Goal: Task Accomplishment & Management: Use online tool/utility

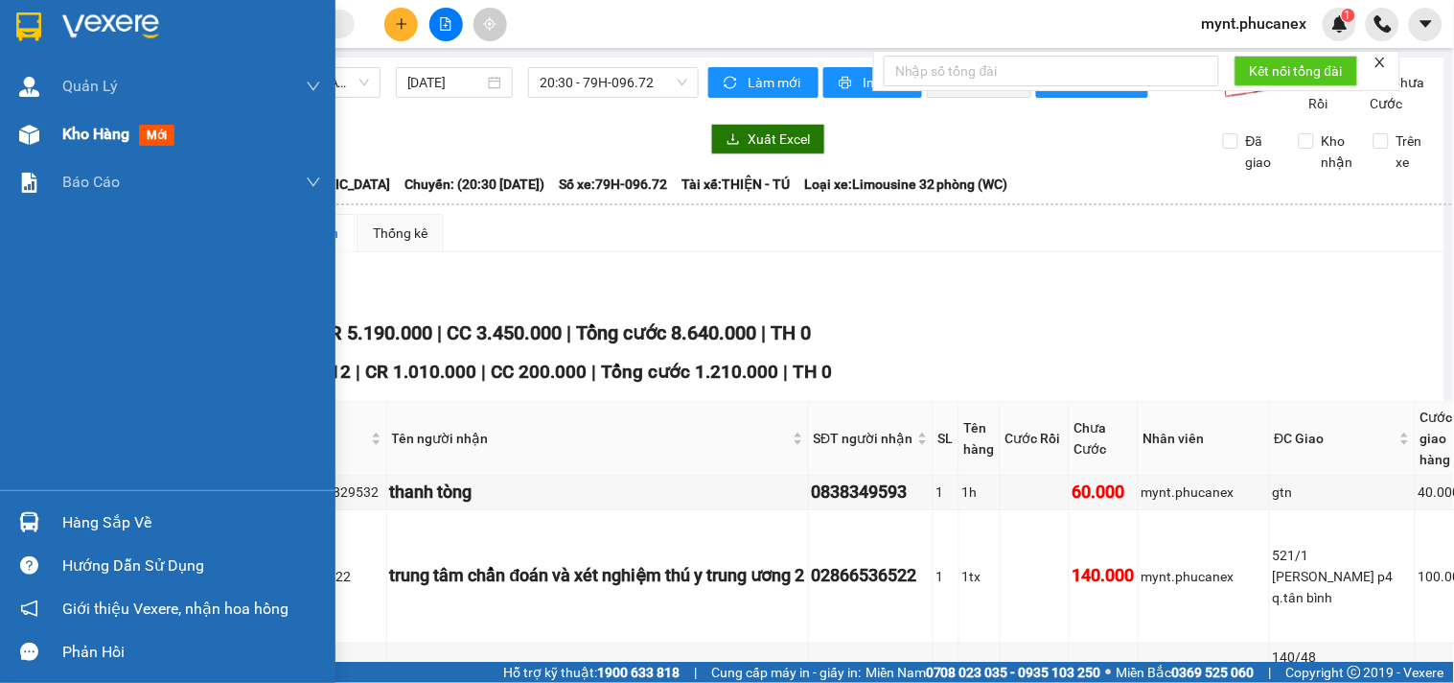
click at [44, 134] on div at bounding box center [29, 135] width 34 height 34
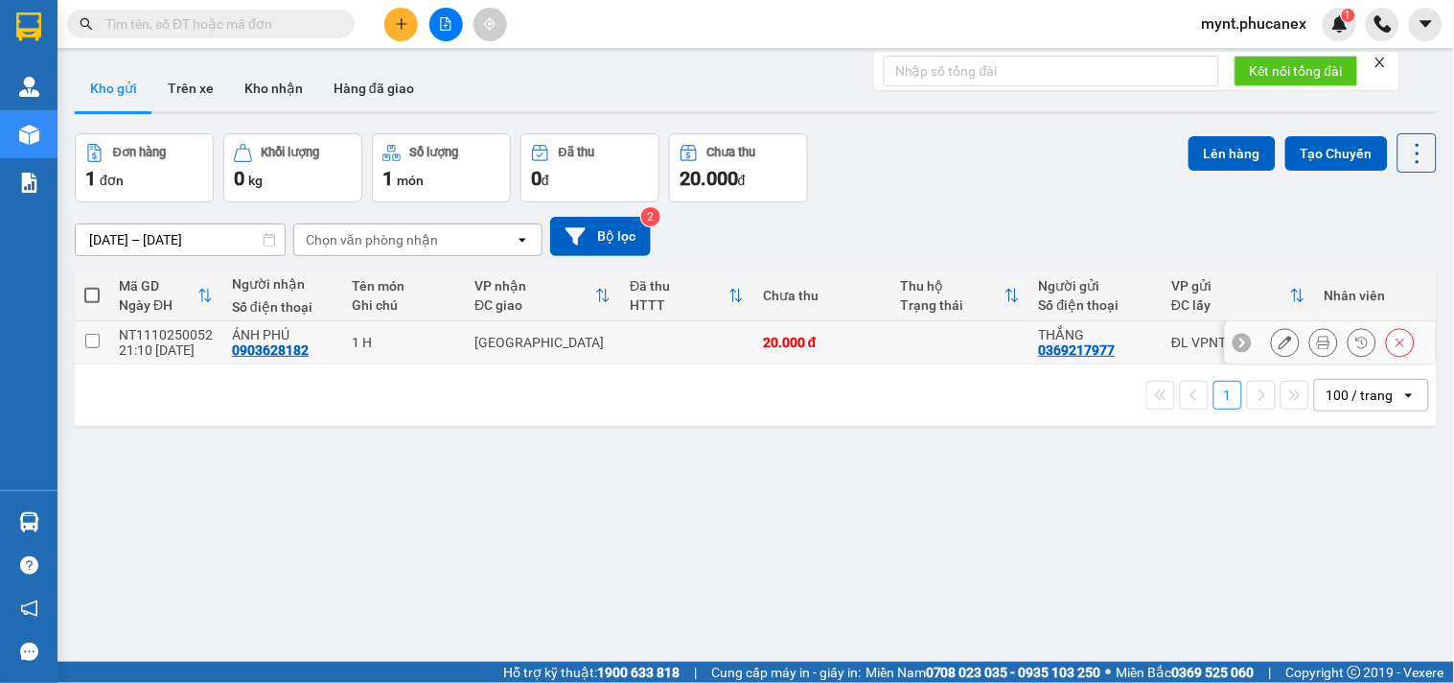
click at [88, 334] on input "checkbox" at bounding box center [92, 341] width 14 height 14
checkbox input "true"
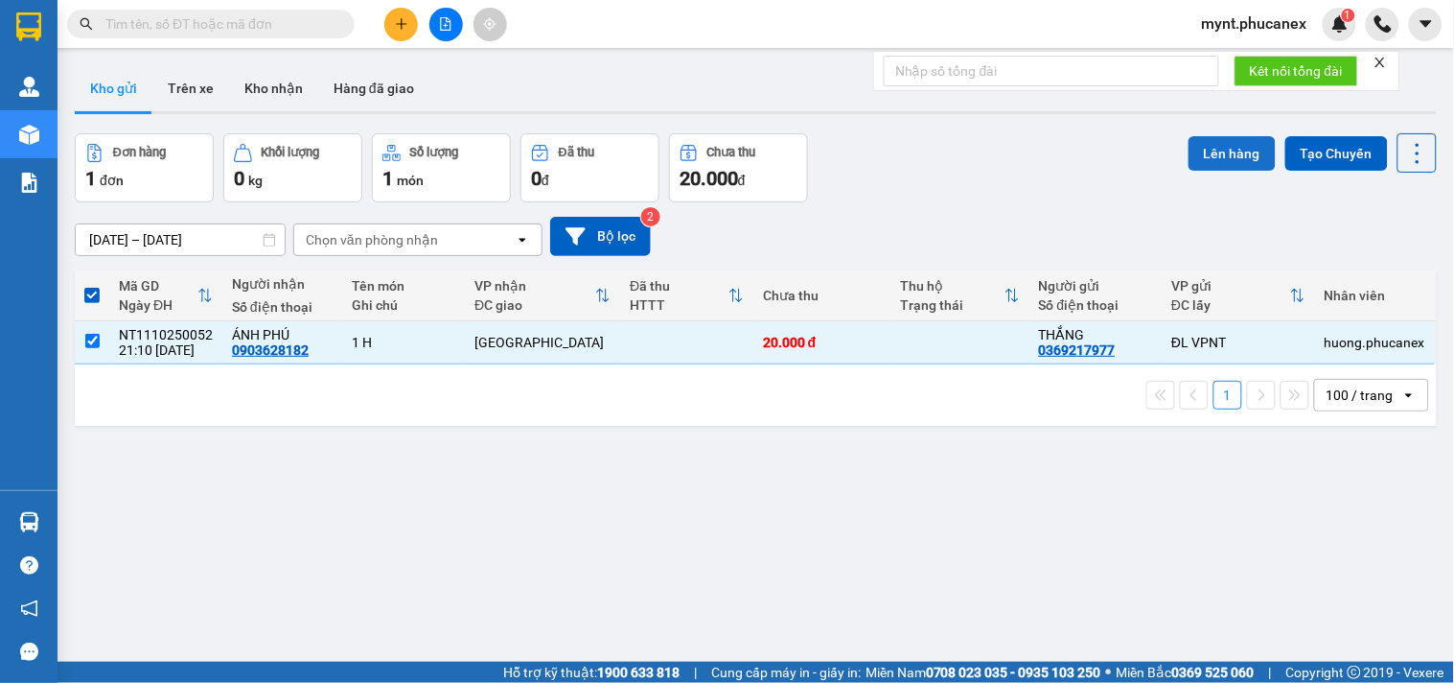
click at [1213, 159] on button "Lên hàng" at bounding box center [1232, 153] width 87 height 35
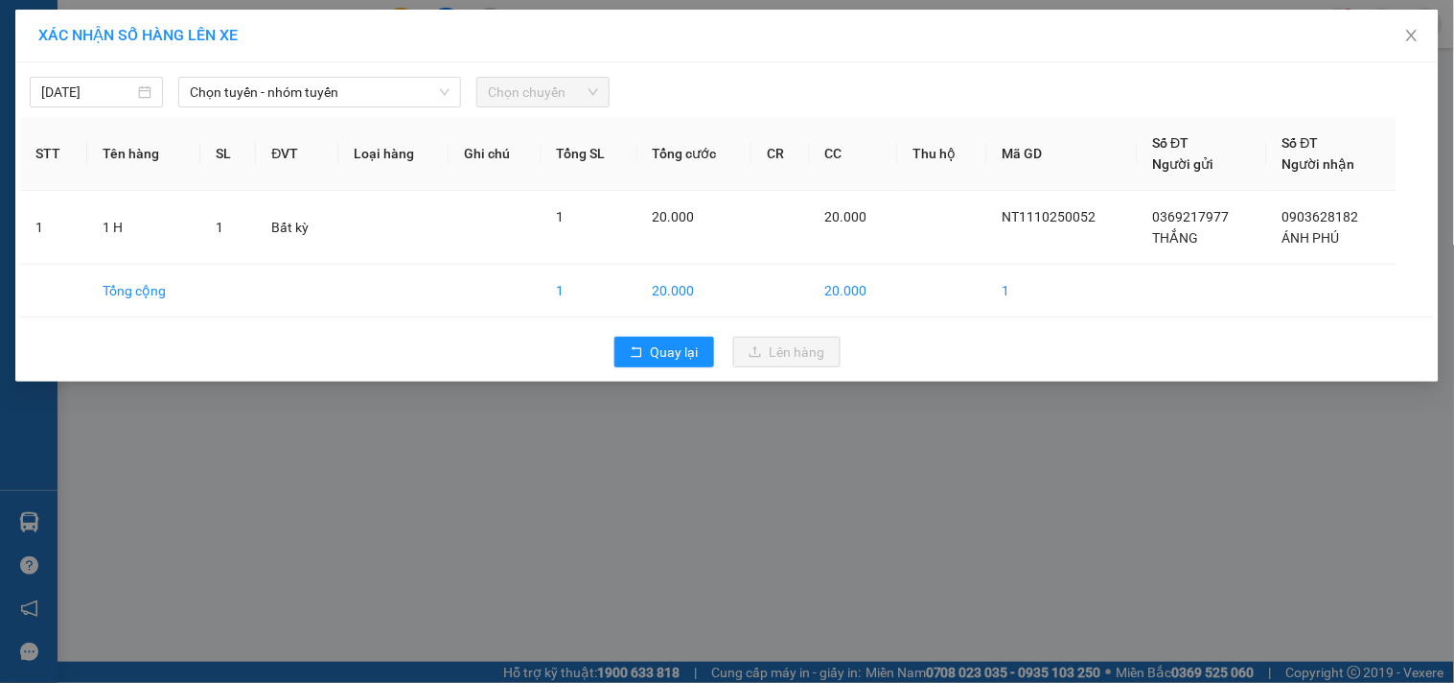
click at [1083, 484] on div "XÁC NHẬN SỐ HÀNG LÊN XE 11/10/2025 Chọn tuyến - nhóm tuyến Chọn chuyến STT Tên …" at bounding box center [727, 341] width 1454 height 683
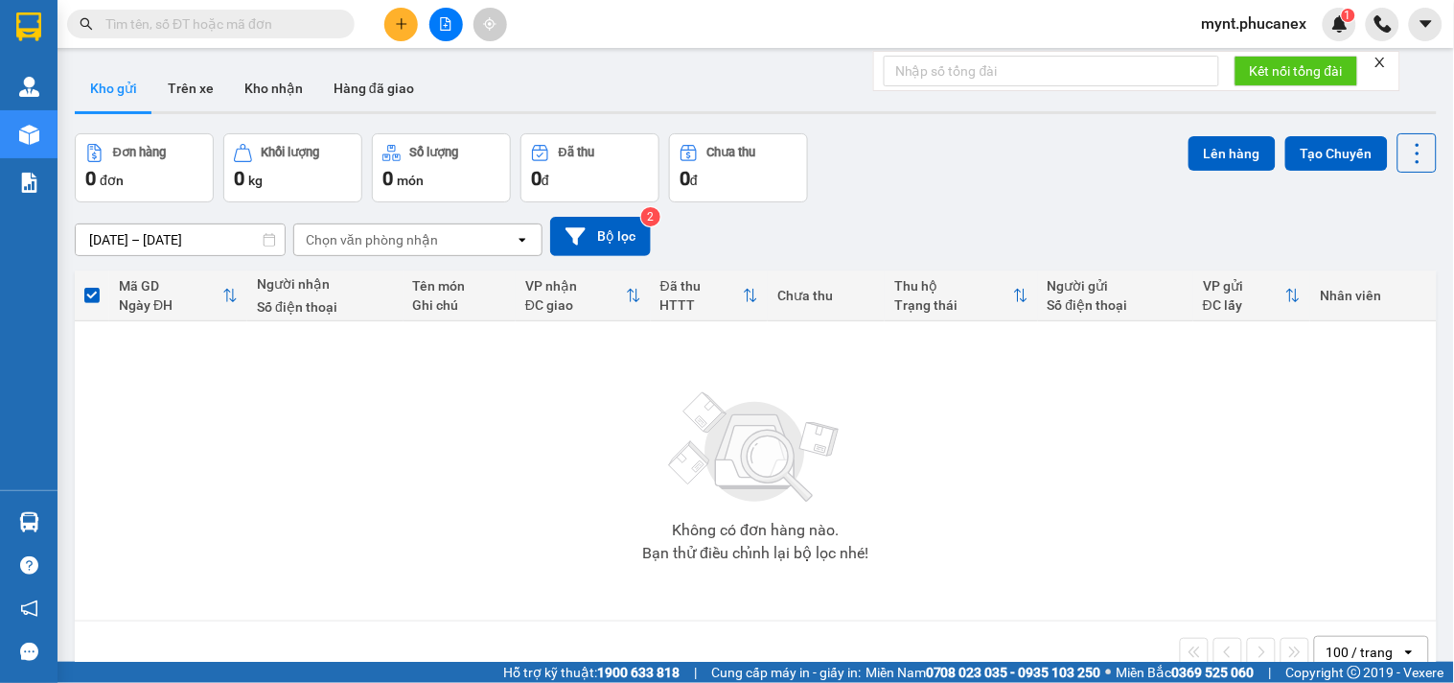
click at [448, 17] on icon "file-add" at bounding box center [445, 23] width 13 height 13
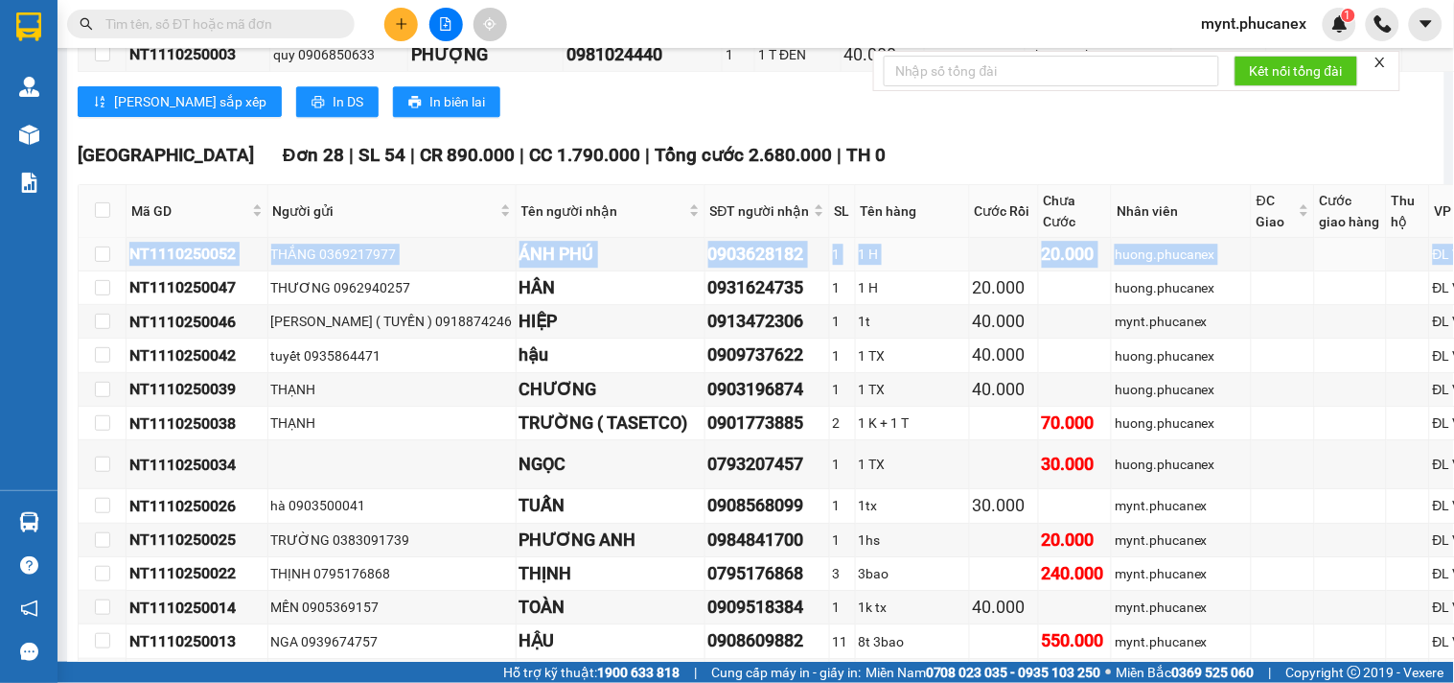
scroll to position [1278, 111]
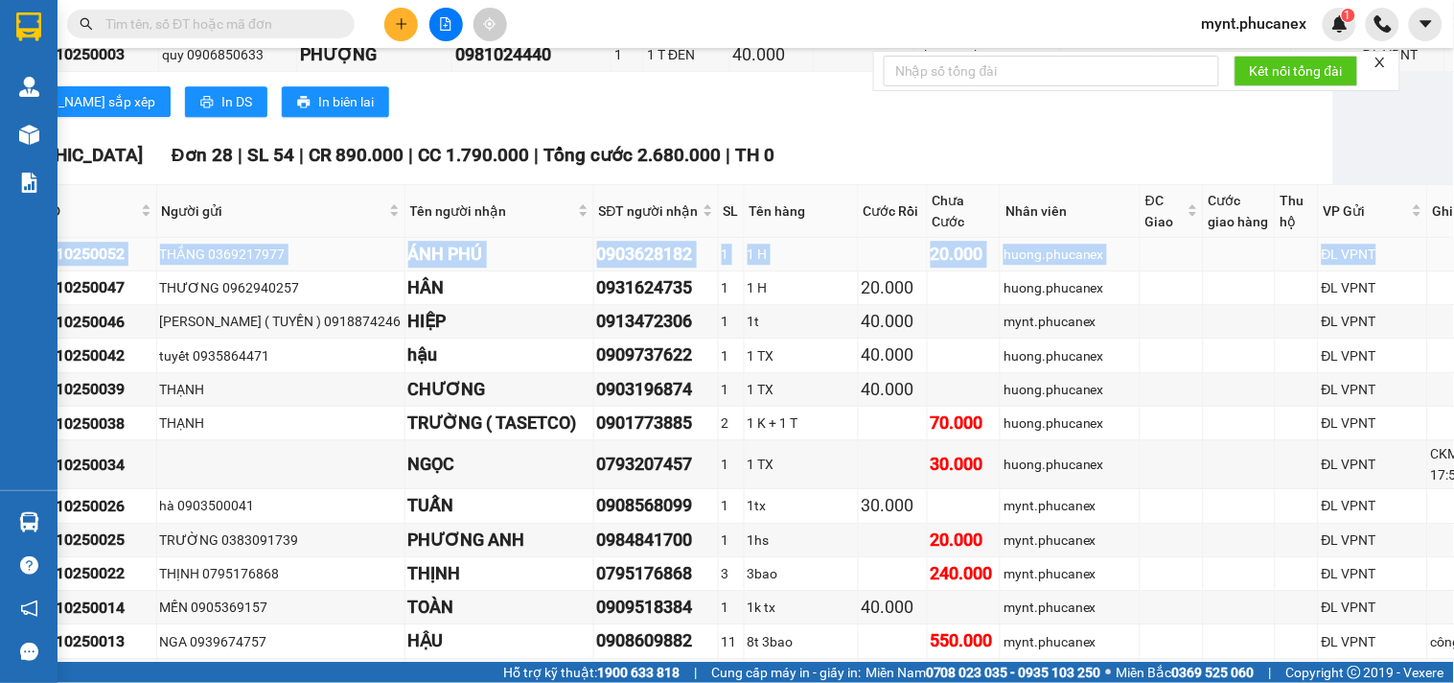
drag, startPoint x: 126, startPoint y: 463, endPoint x: 1313, endPoint y: 453, distance: 1187.7
click at [1313, 271] on tr "NT1110250052 THẮNG 0369217977 ÁNH PHÚ 0903628182 1 1 H 20.000 huong.phucanex ĐL…" at bounding box center [742, 255] width 1551 height 34
copy tr "NT1110250052 THẮNG 0369217977 ÁNH PHÚ 0903628182 1 1 H 20.000 huong.phucanex ĐL…"
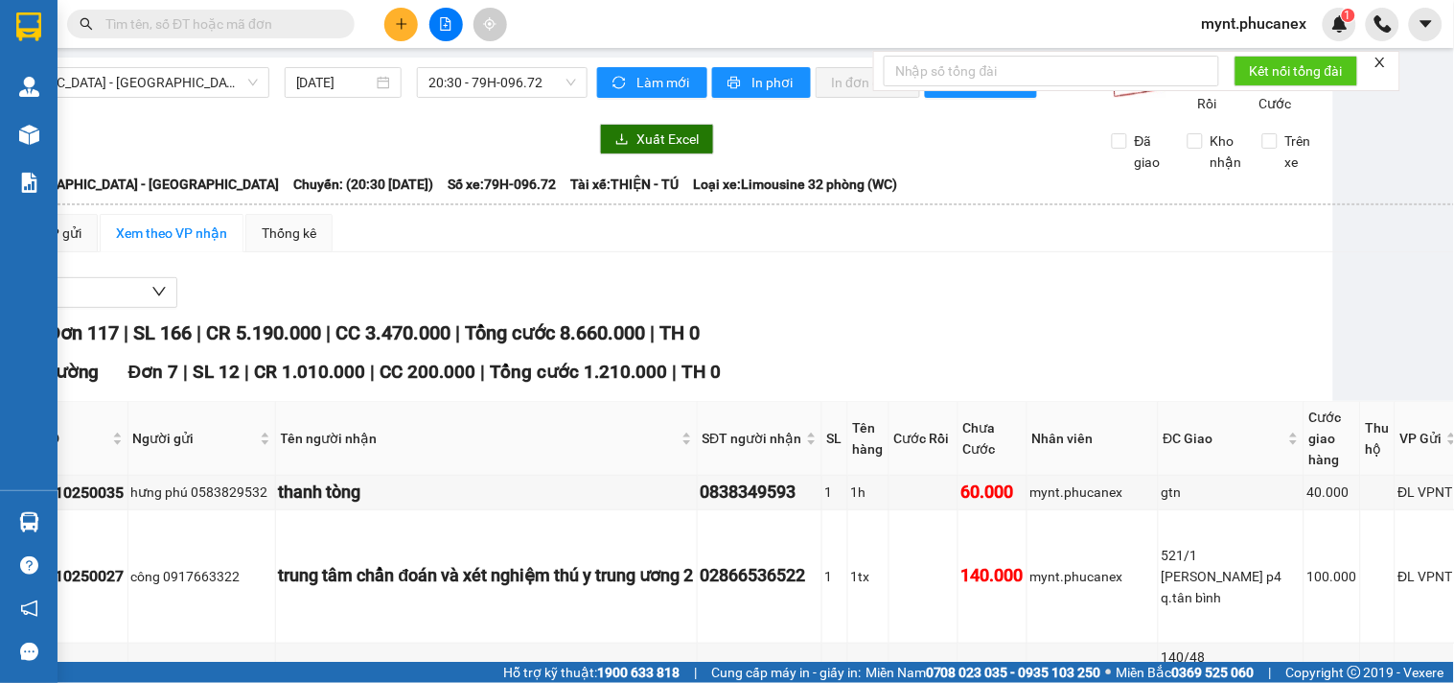
scroll to position [0, 111]
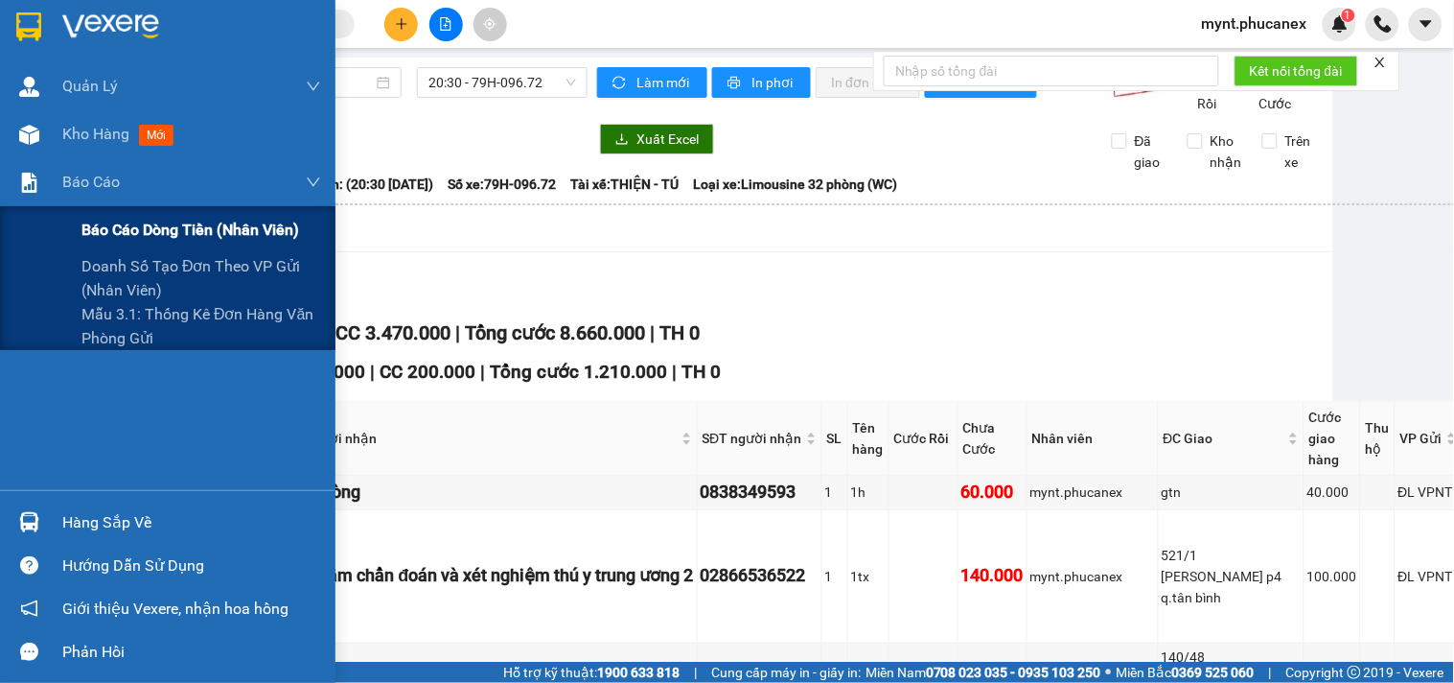
click at [111, 237] on span "Báo cáo dòng tiền (nhân viên)" at bounding box center [190, 230] width 218 height 24
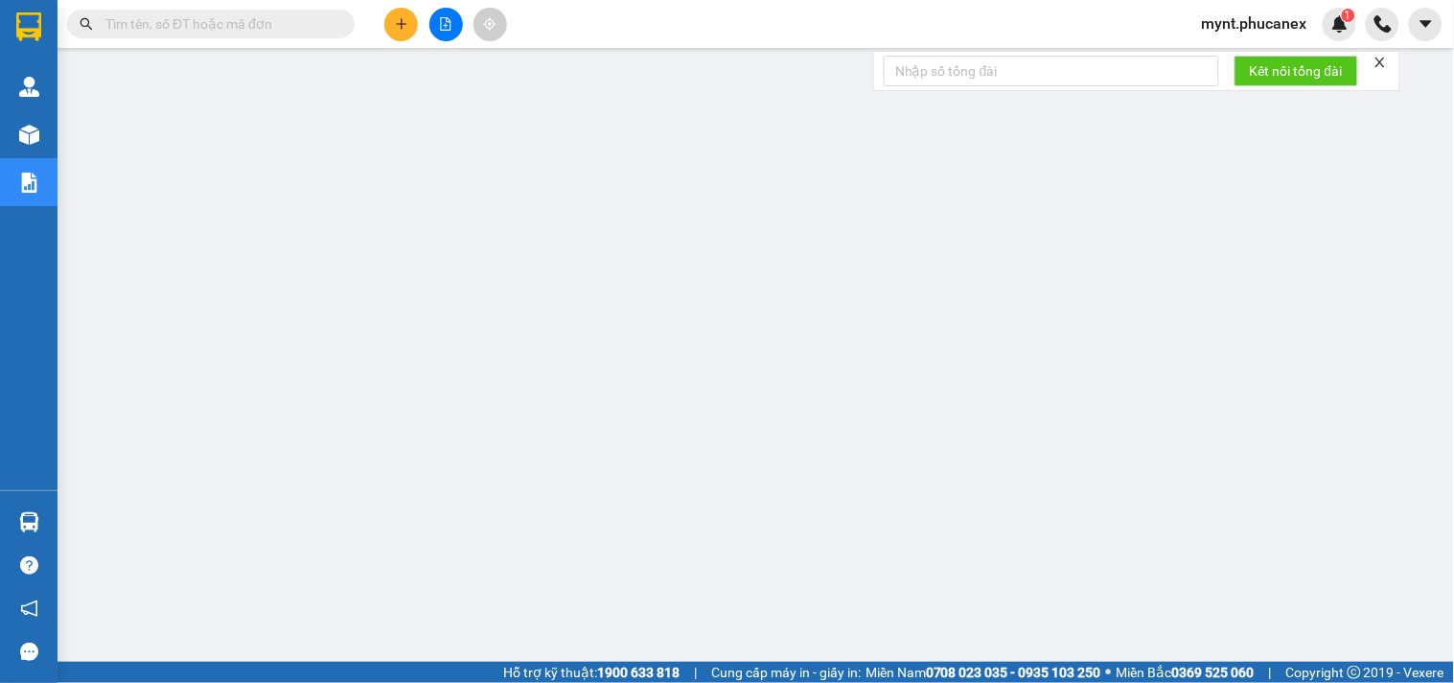
click at [1212, 8] on div "mynt.phucanex 1" at bounding box center [1272, 25] width 170 height 34
click at [1214, 25] on span "mynt.phucanex" at bounding box center [1255, 24] width 136 height 24
click at [1227, 60] on span "Đăng xuất" at bounding box center [1264, 59] width 95 height 21
